Goal: Task Accomplishment & Management: Manage account settings

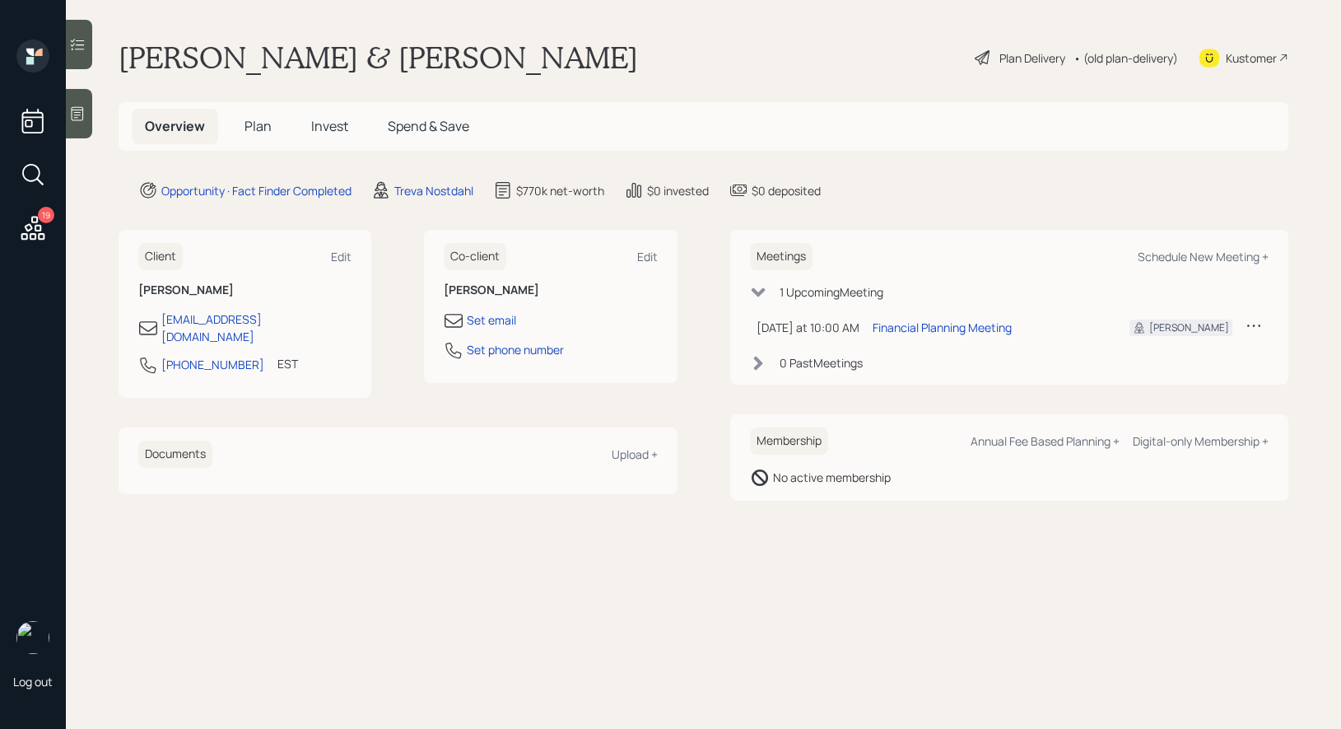
click at [263, 128] on span "Plan" at bounding box center [258, 126] width 27 height 18
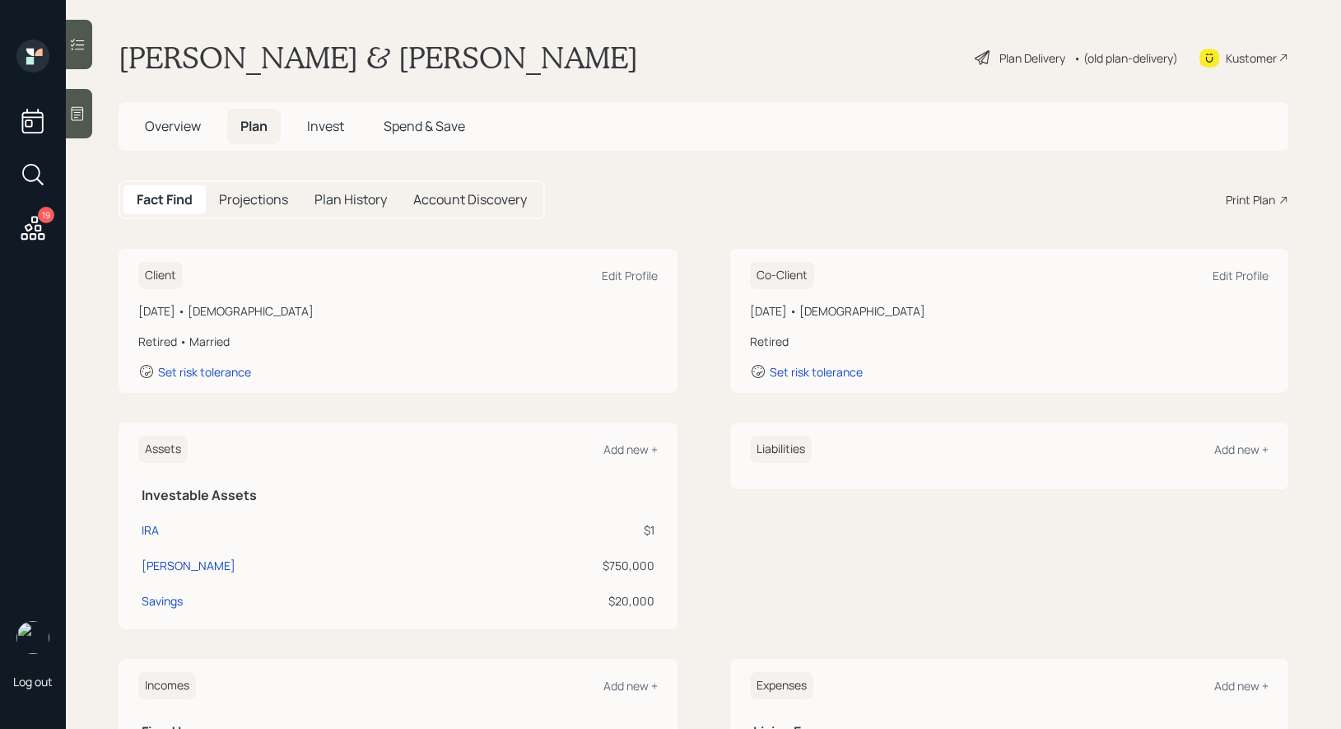
click at [967, 58] on div "[PERSON_NAME] & [PERSON_NAME] Plan Delivery • (old plan-delivery) Kustomer" at bounding box center [704, 58] width 1170 height 36
click at [982, 55] on icon at bounding box center [982, 57] width 15 height 15
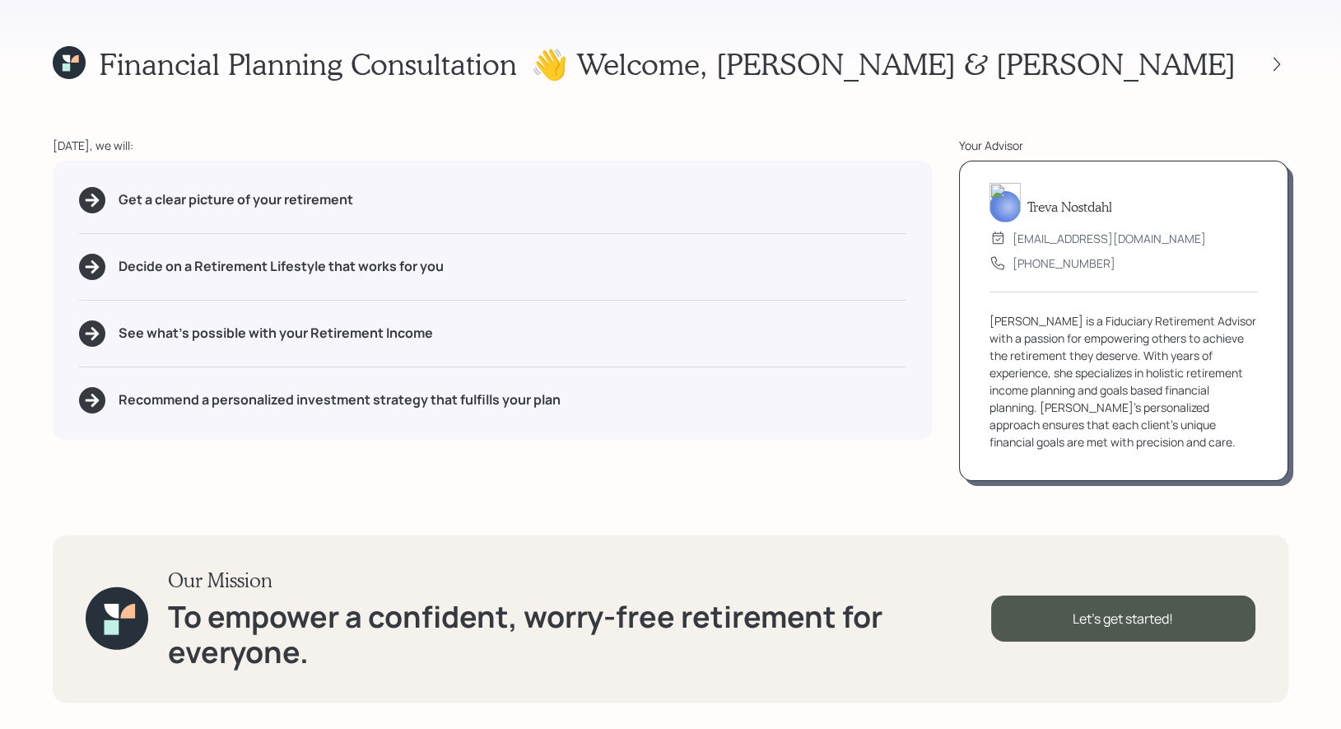
click at [82, 62] on icon at bounding box center [69, 62] width 33 height 33
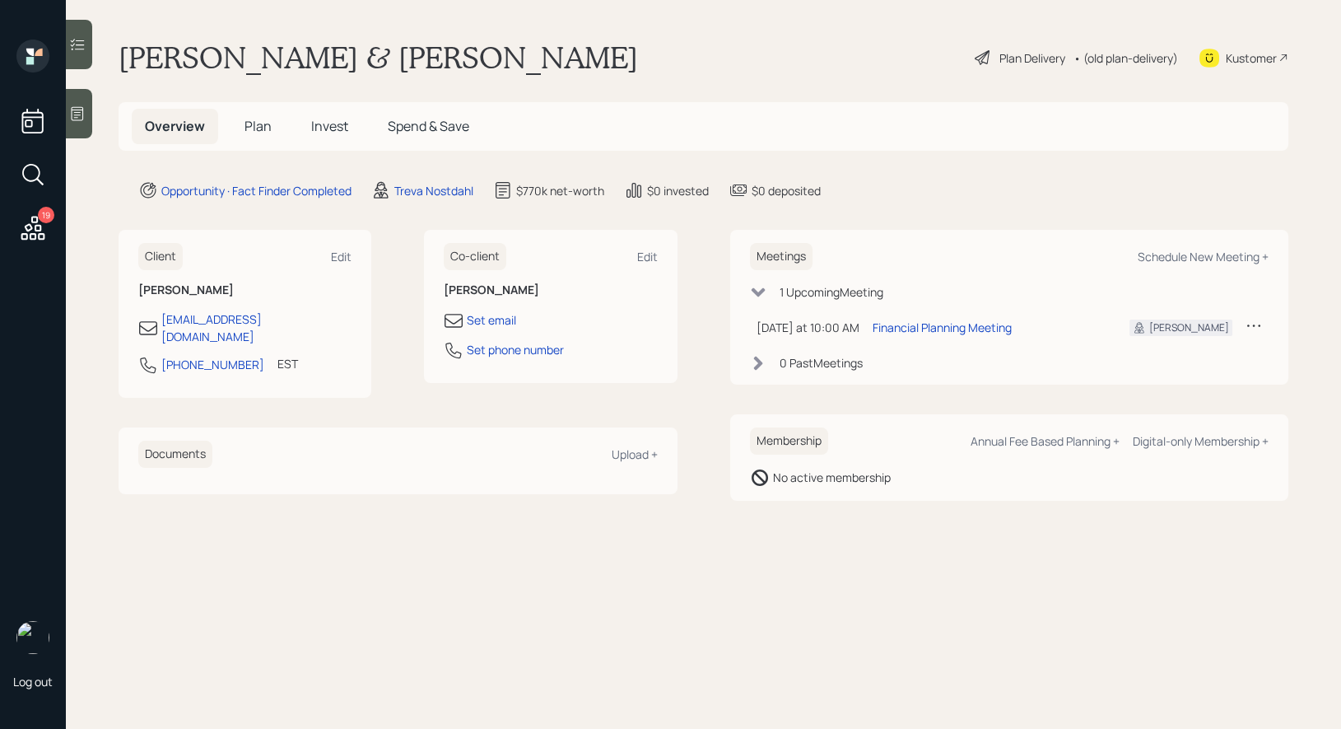
click at [1257, 324] on icon at bounding box center [1254, 325] width 16 height 16
click at [1197, 354] on div "Reschedule" at bounding box center [1203, 357] width 119 height 16
